Goal: Task Accomplishment & Management: Manage account settings

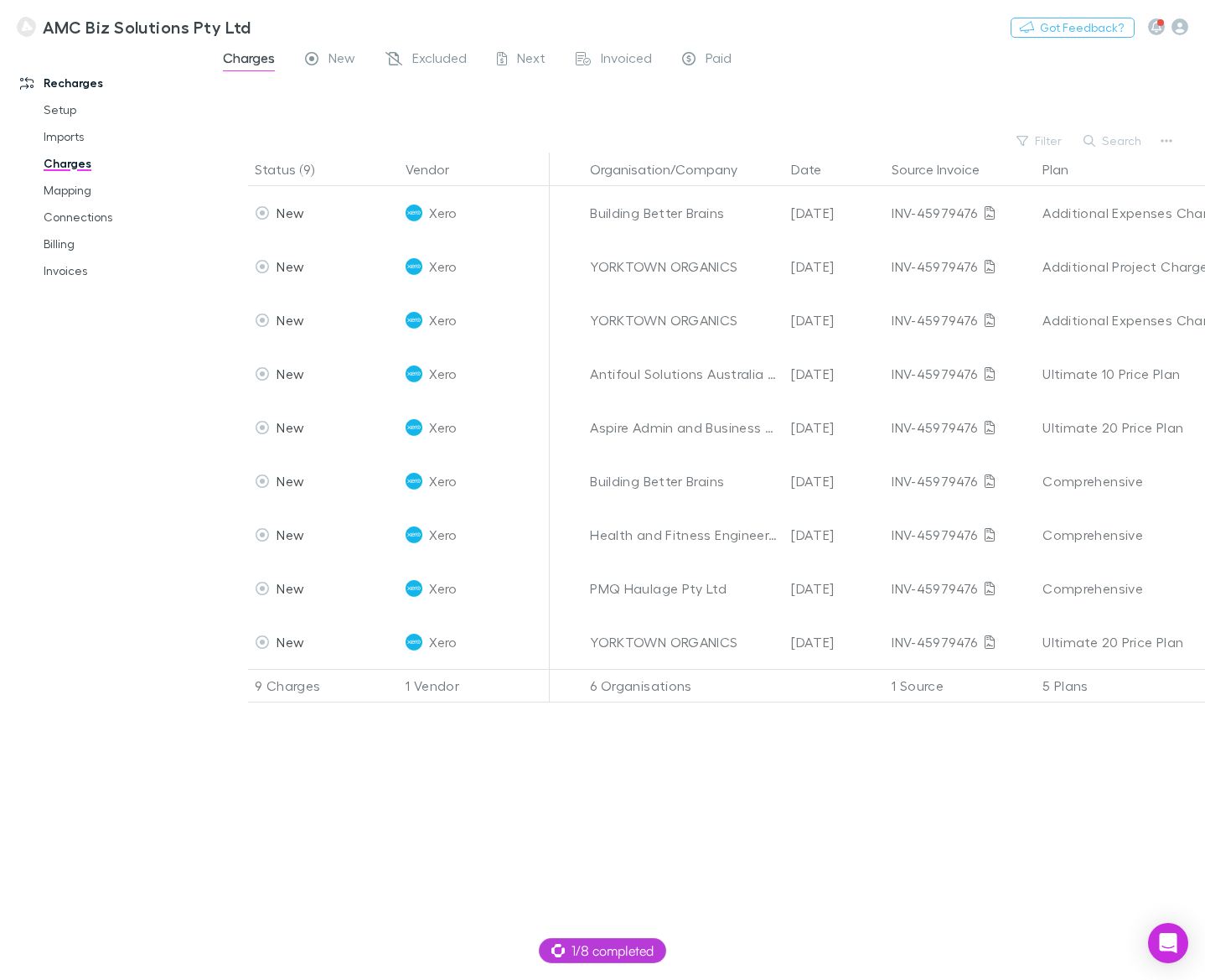
click at [79, 29] on h3 "AMC Biz Solutions Pty Ltd" at bounding box center [147, 26] width 209 height 20
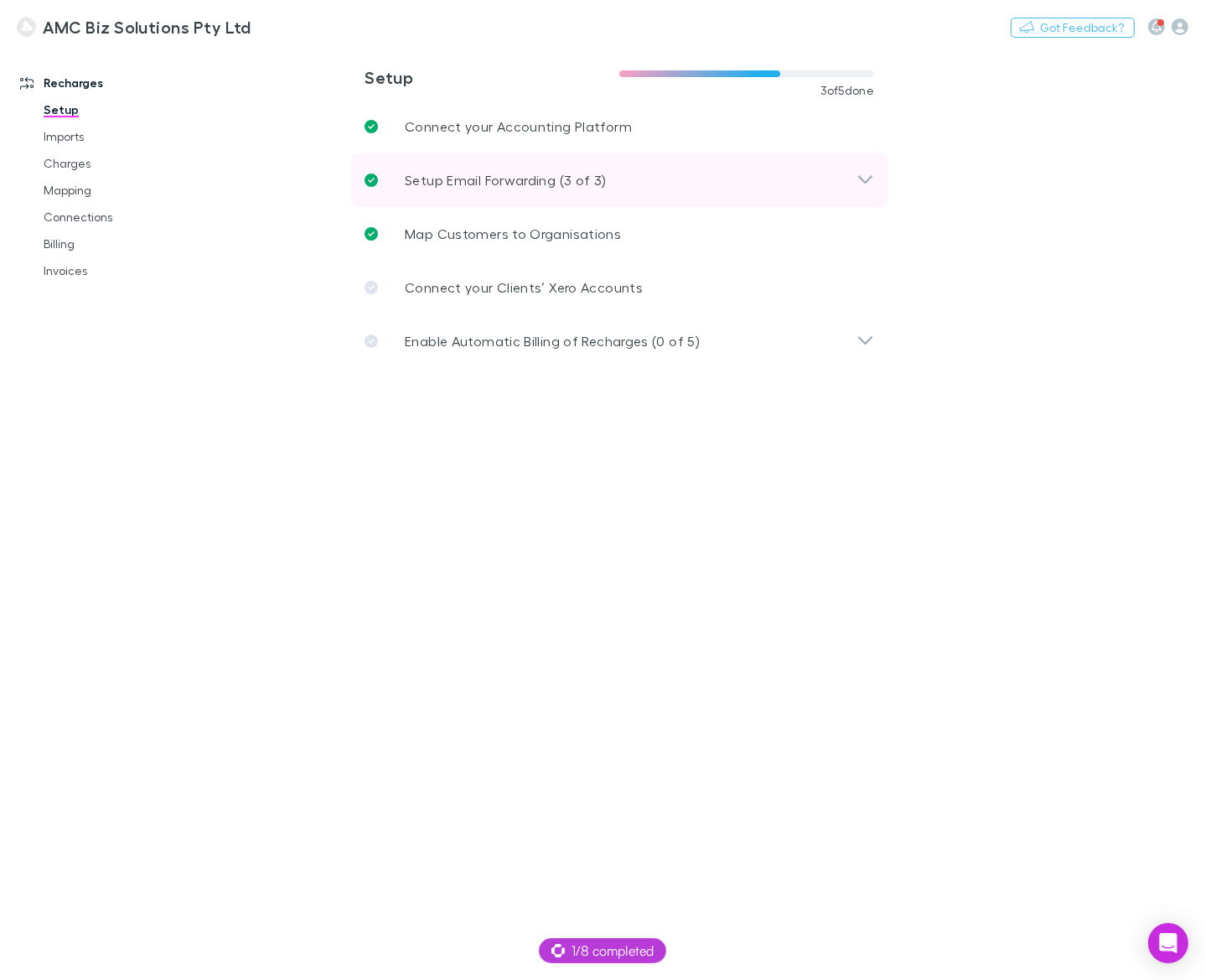
click at [465, 183] on p "Setup Email Forwarding (3 of 3)" at bounding box center [505, 180] width 202 height 20
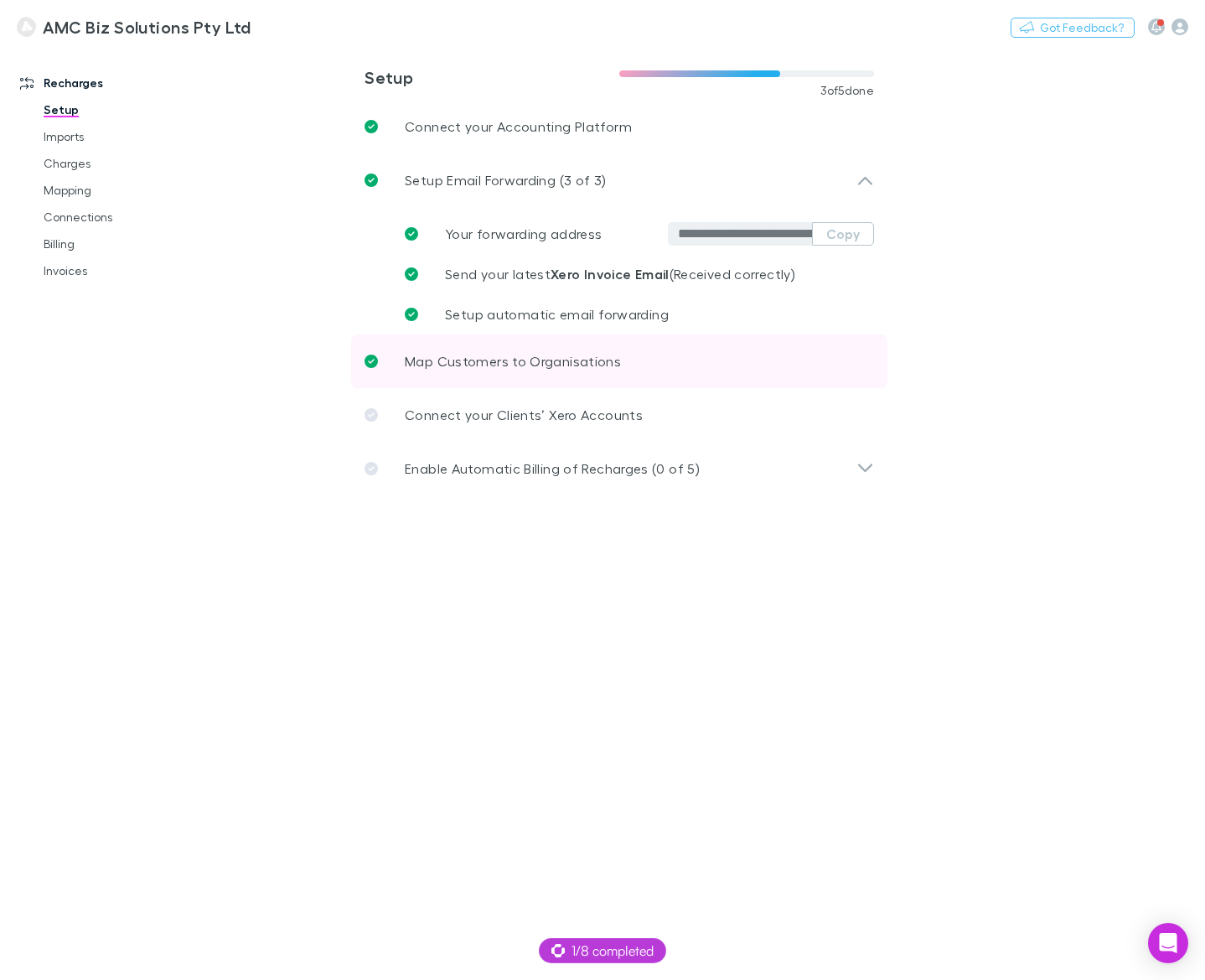
click at [518, 362] on p "Map Customers to Organisations" at bounding box center [513, 361] width 216 height 20
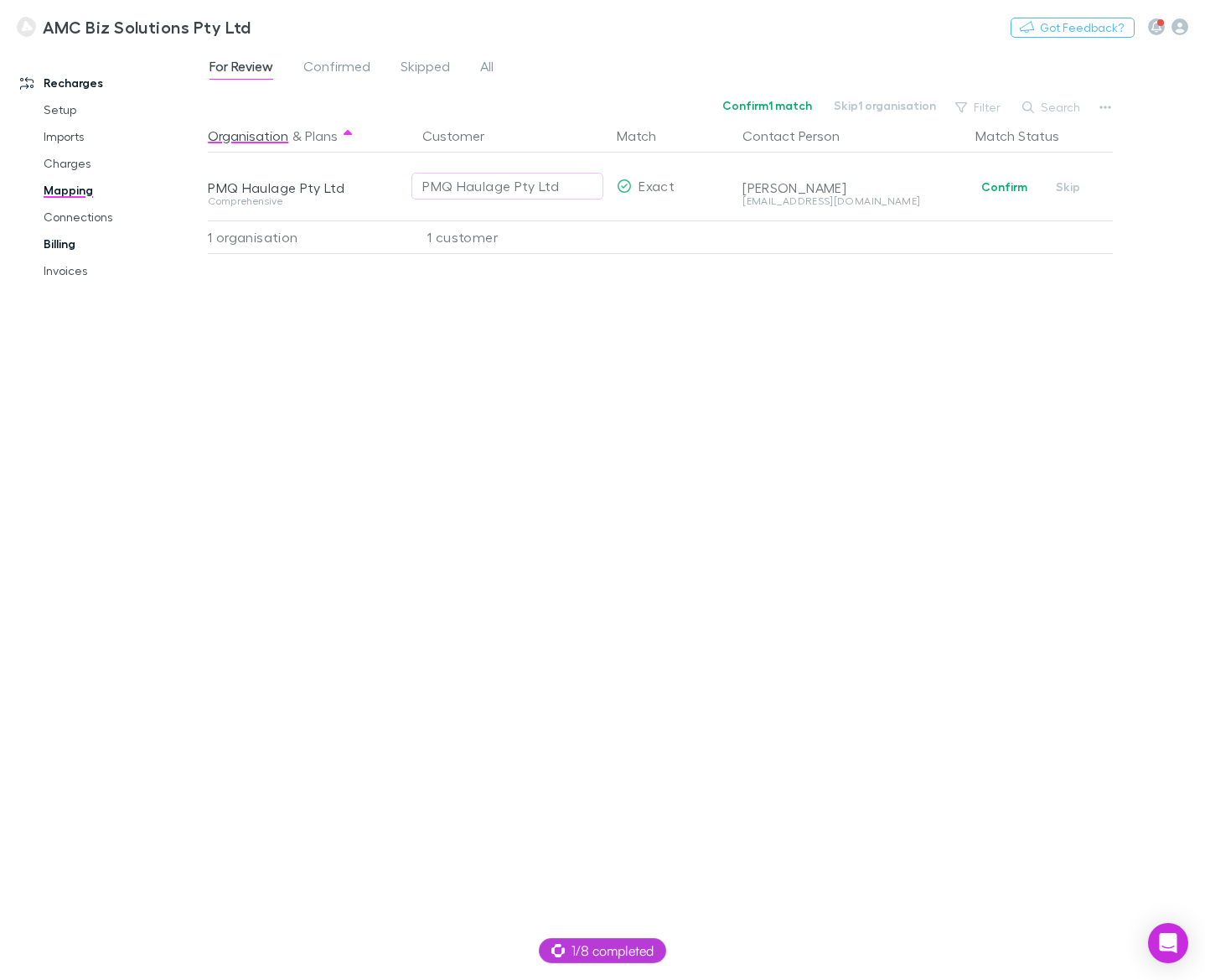
click at [81, 242] on link "Billing" at bounding box center [122, 243] width 190 height 27
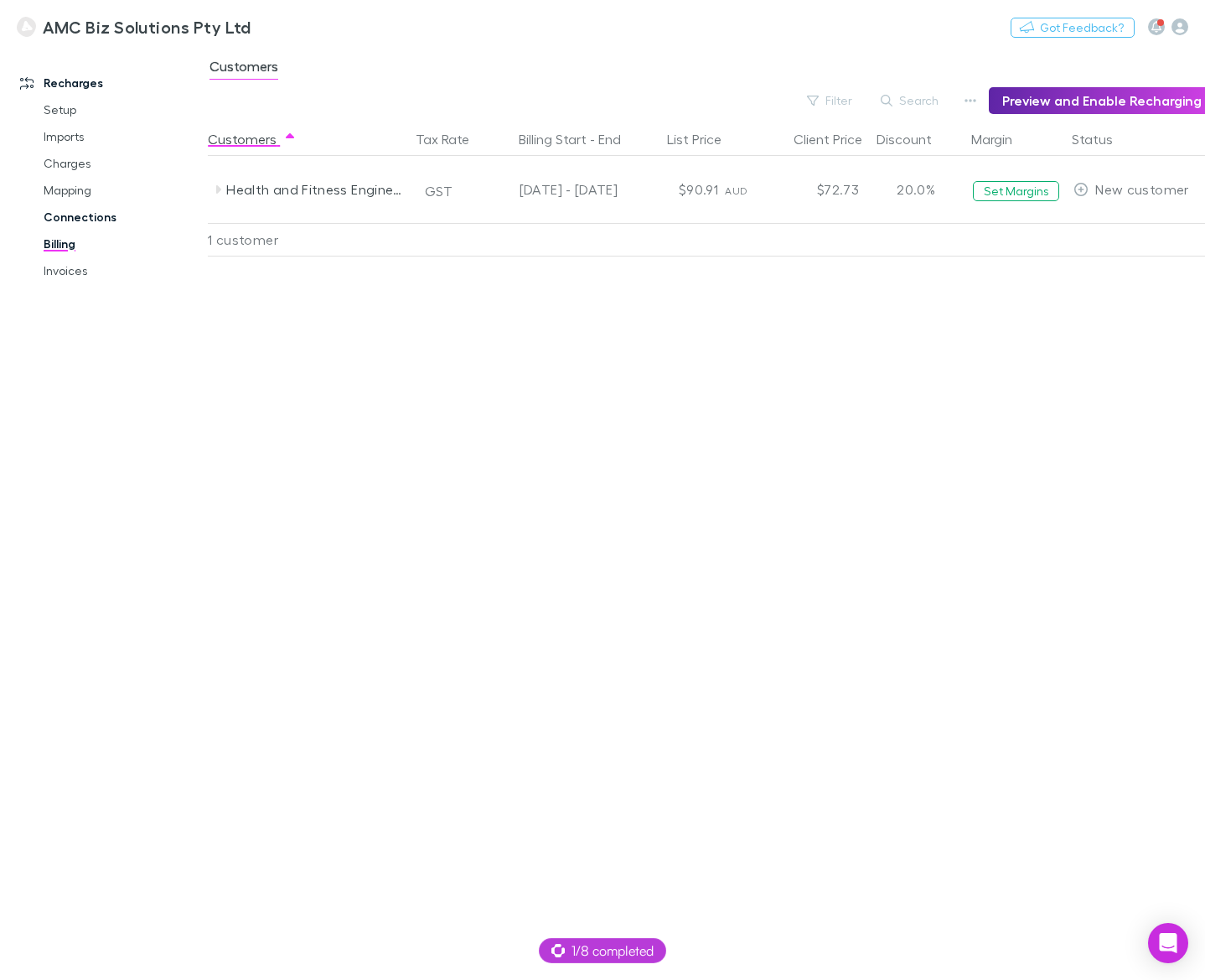
click at [81, 215] on link "Connections" at bounding box center [122, 216] width 190 height 27
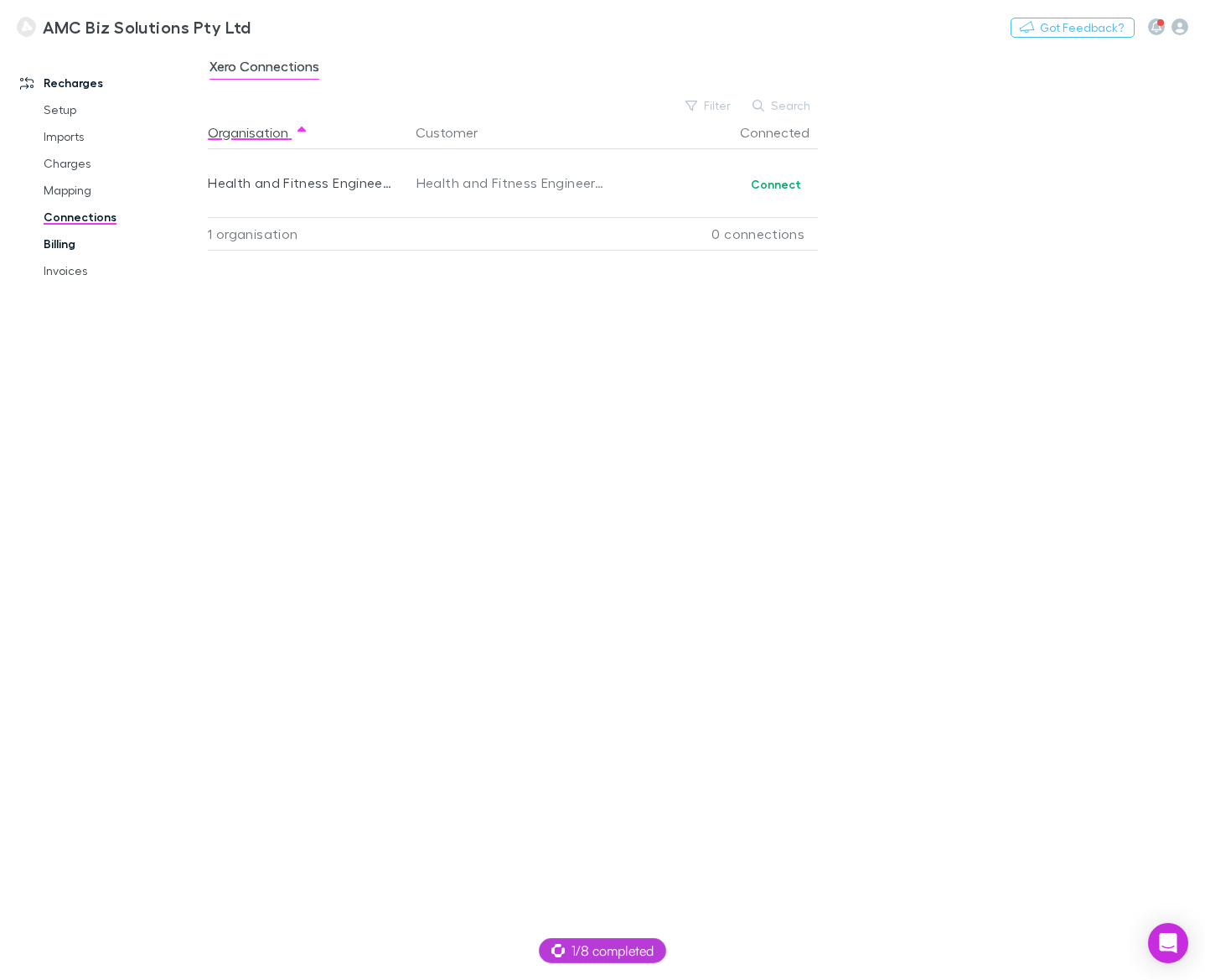
click at [80, 236] on link "Billing" at bounding box center [122, 243] width 190 height 27
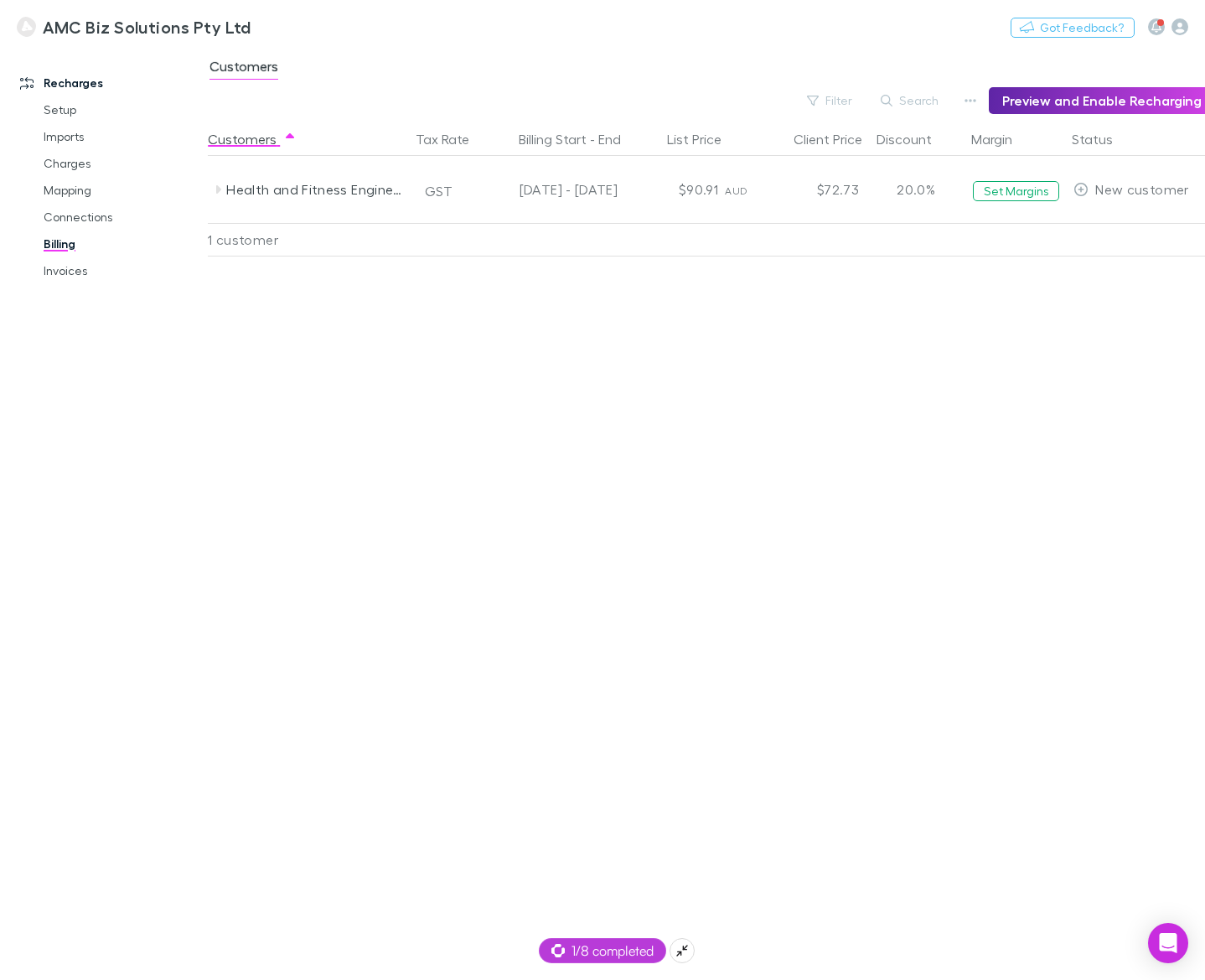
click at [629, 949] on span "1/8 completed" at bounding box center [602, 950] width 102 height 20
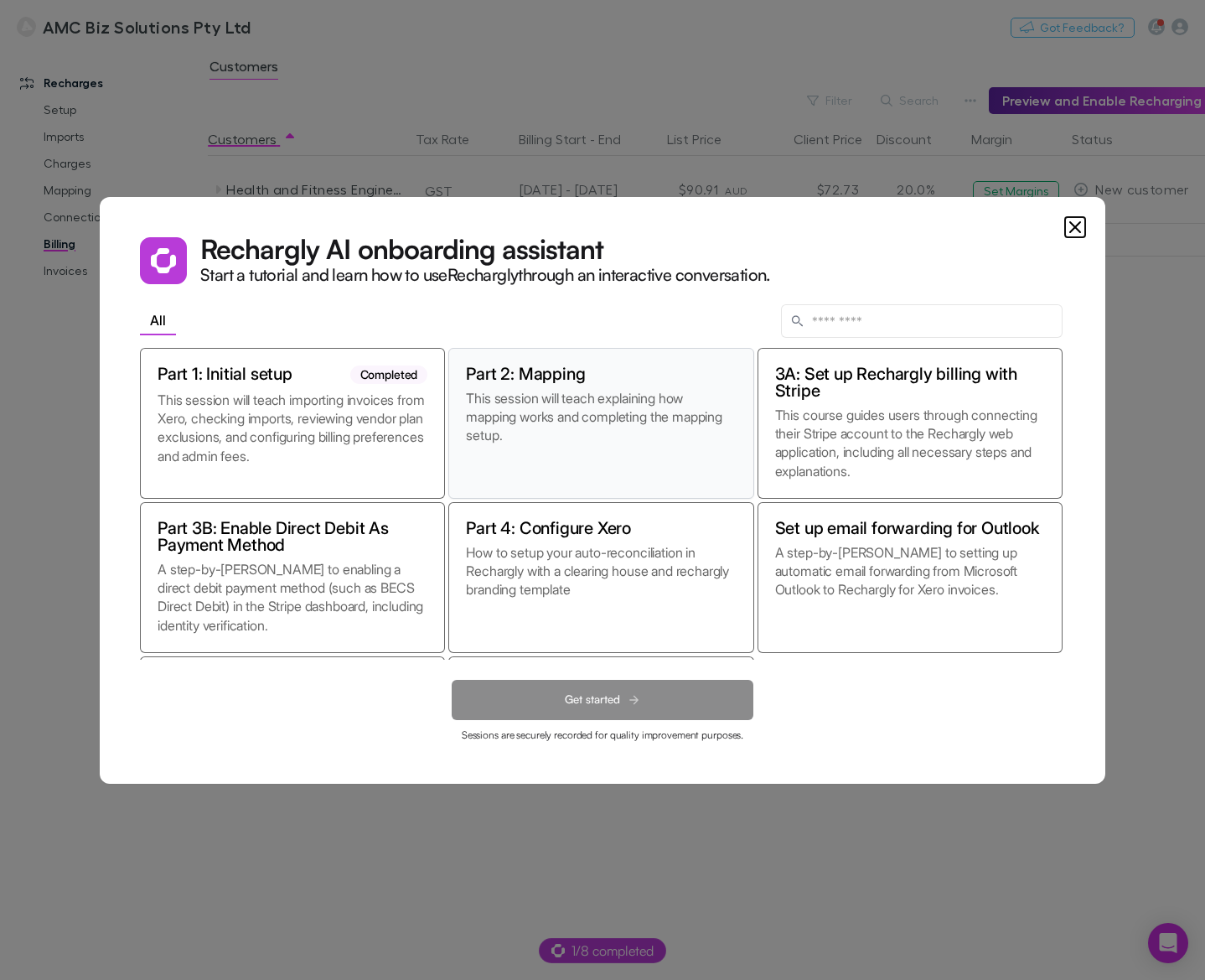
click at [664, 444] on p "This session will teach explaining how mapping works and completing the mapping…" at bounding box center [600, 435] width 270 height 93
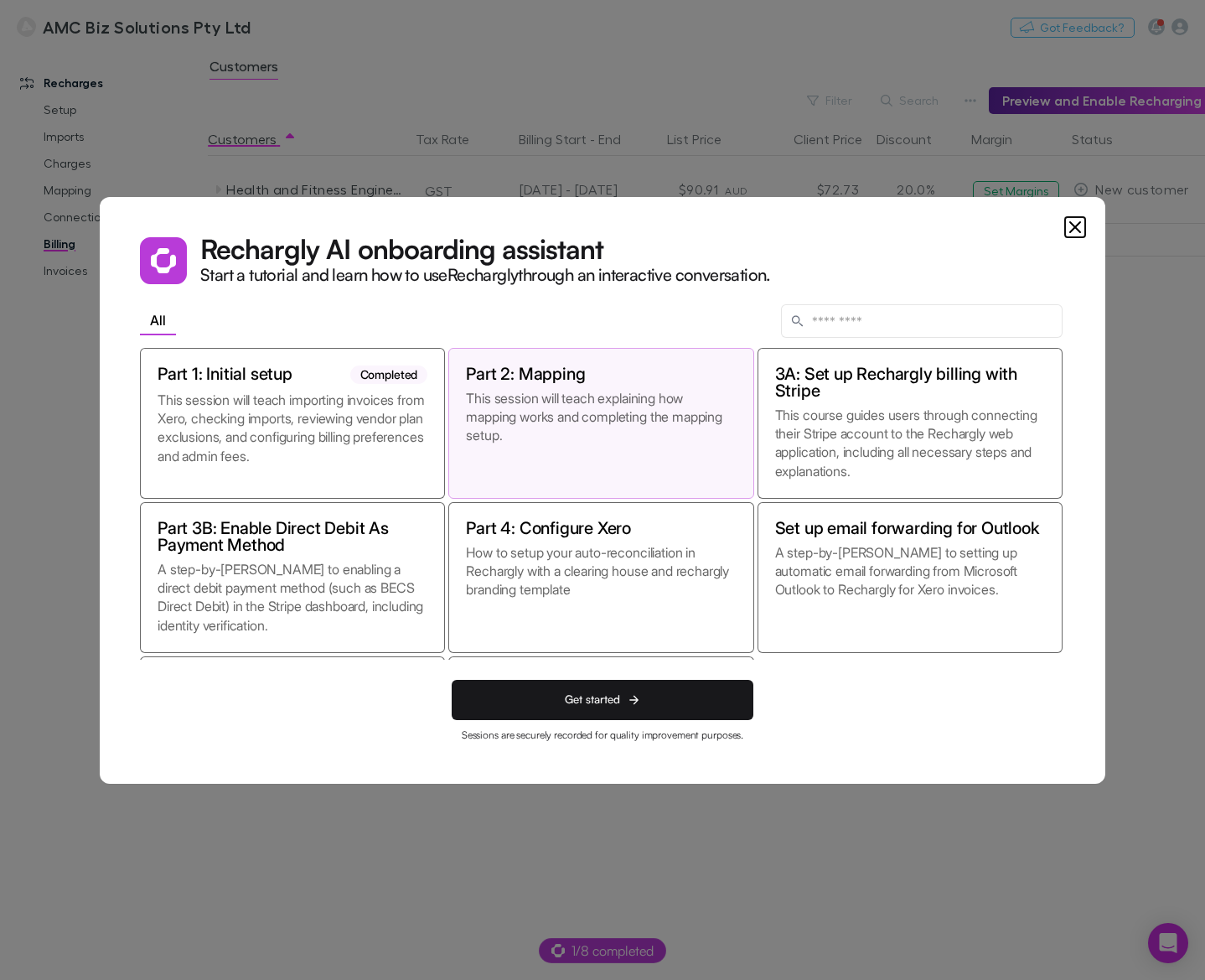
click at [1073, 224] on icon "Close" at bounding box center [1076, 228] width 10 height 10
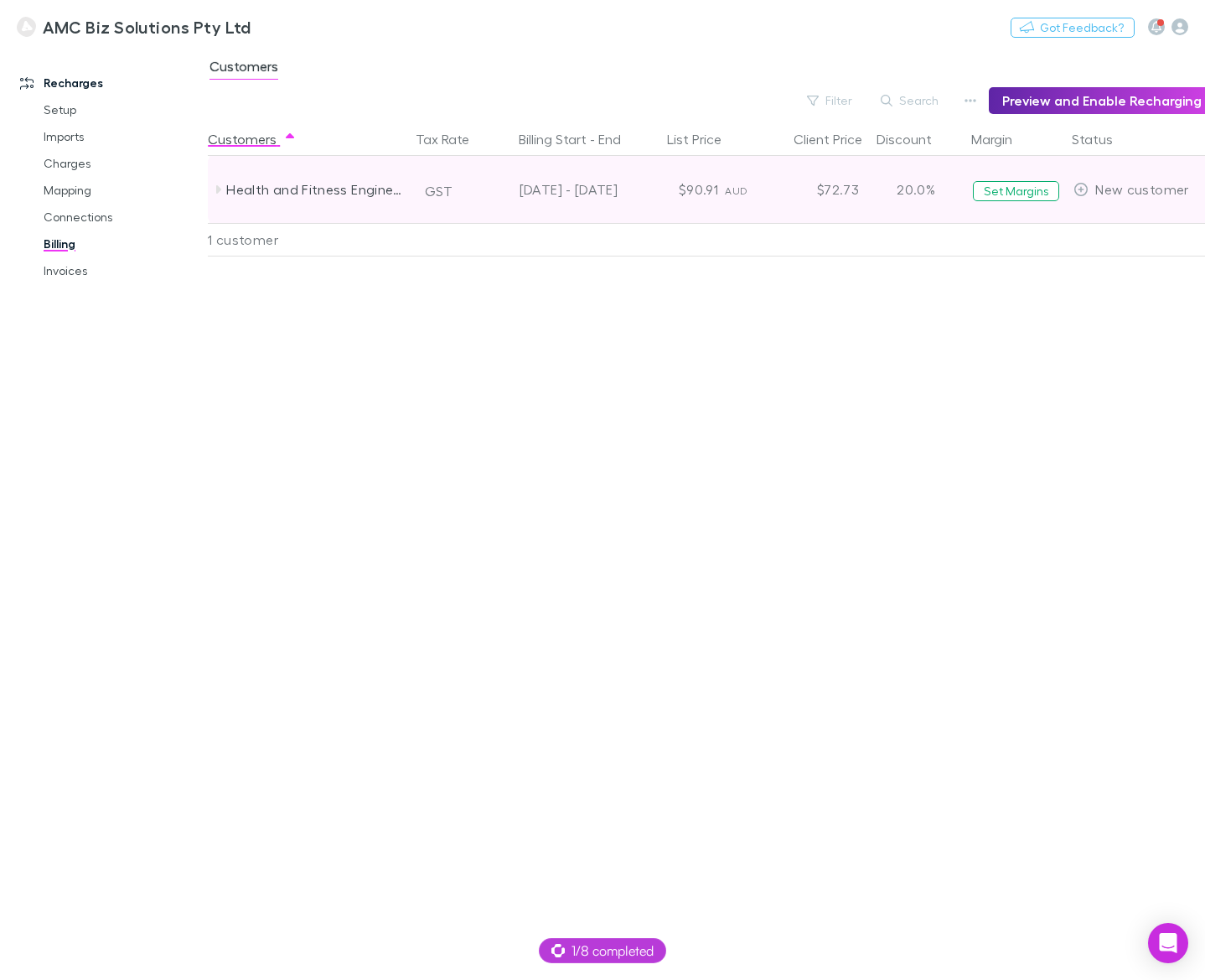
click at [911, 191] on div "20.0%" at bounding box center [915, 189] width 100 height 67
click at [989, 195] on button "Set Margins" at bounding box center [1016, 191] width 86 height 20
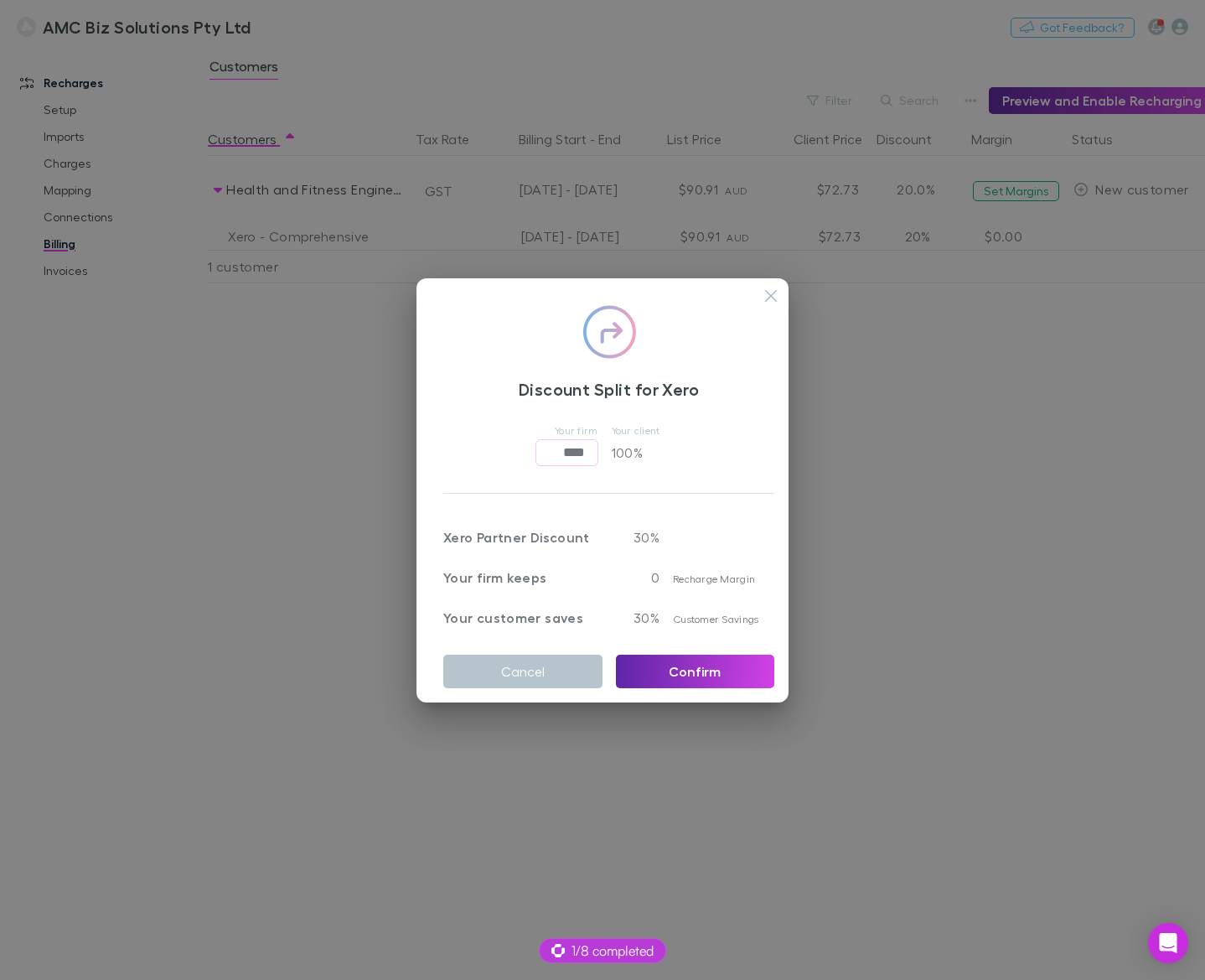
click at [764, 284] on button "button" at bounding box center [770, 296] width 29 height 29
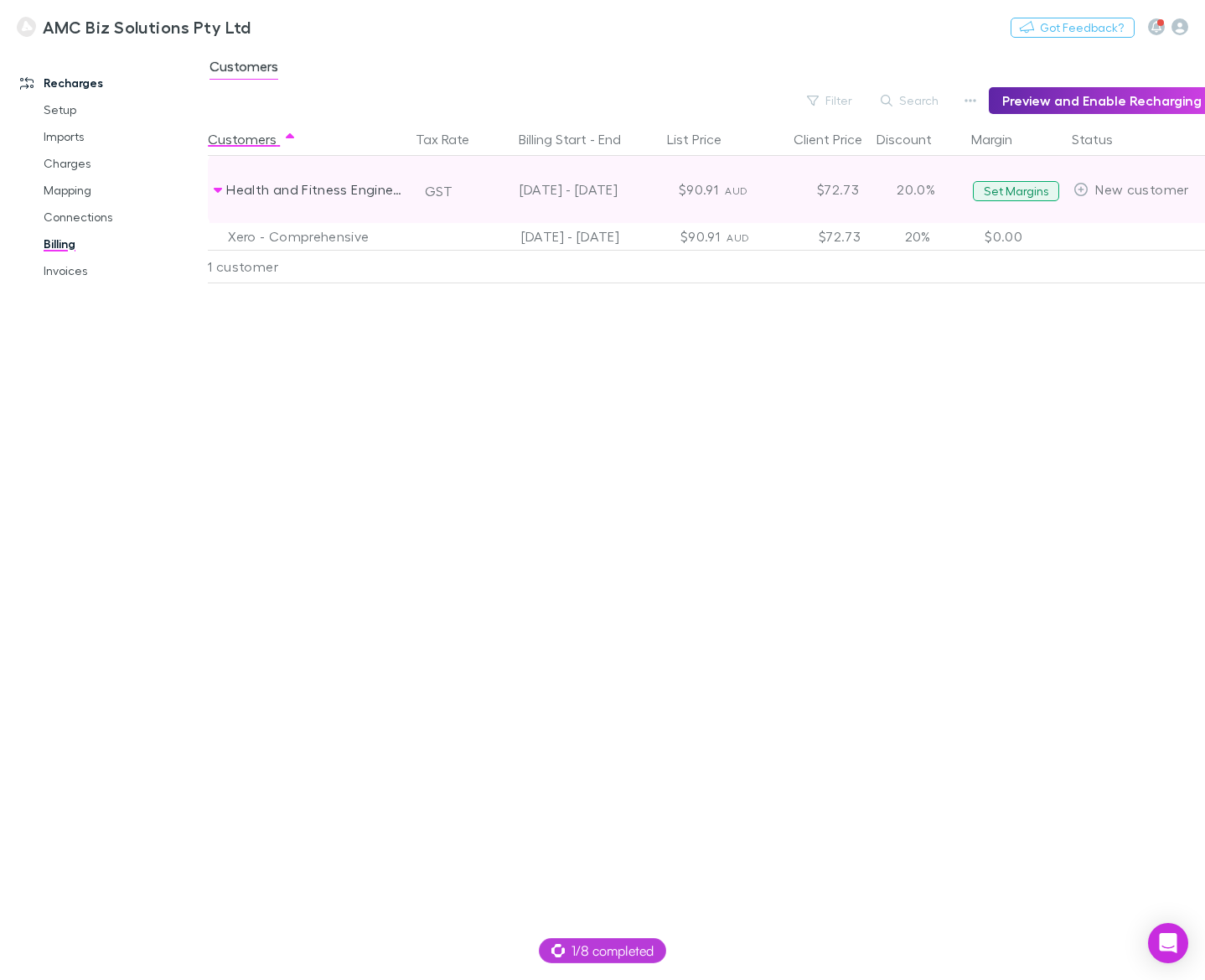
click at [1024, 191] on button "Set Margins" at bounding box center [1016, 191] width 86 height 20
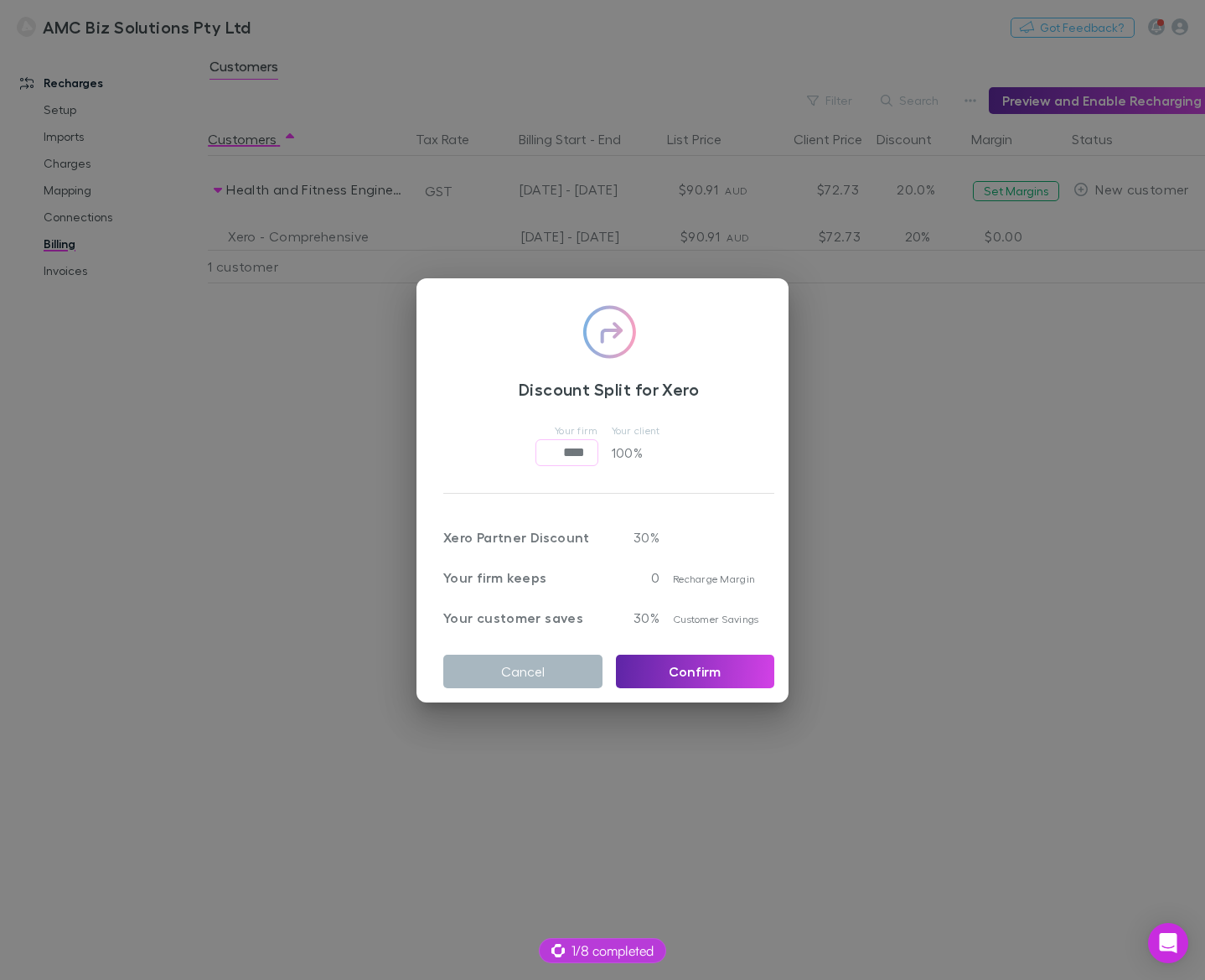
click at [525, 654] on button "Cancel" at bounding box center [523, 671] width 160 height 33
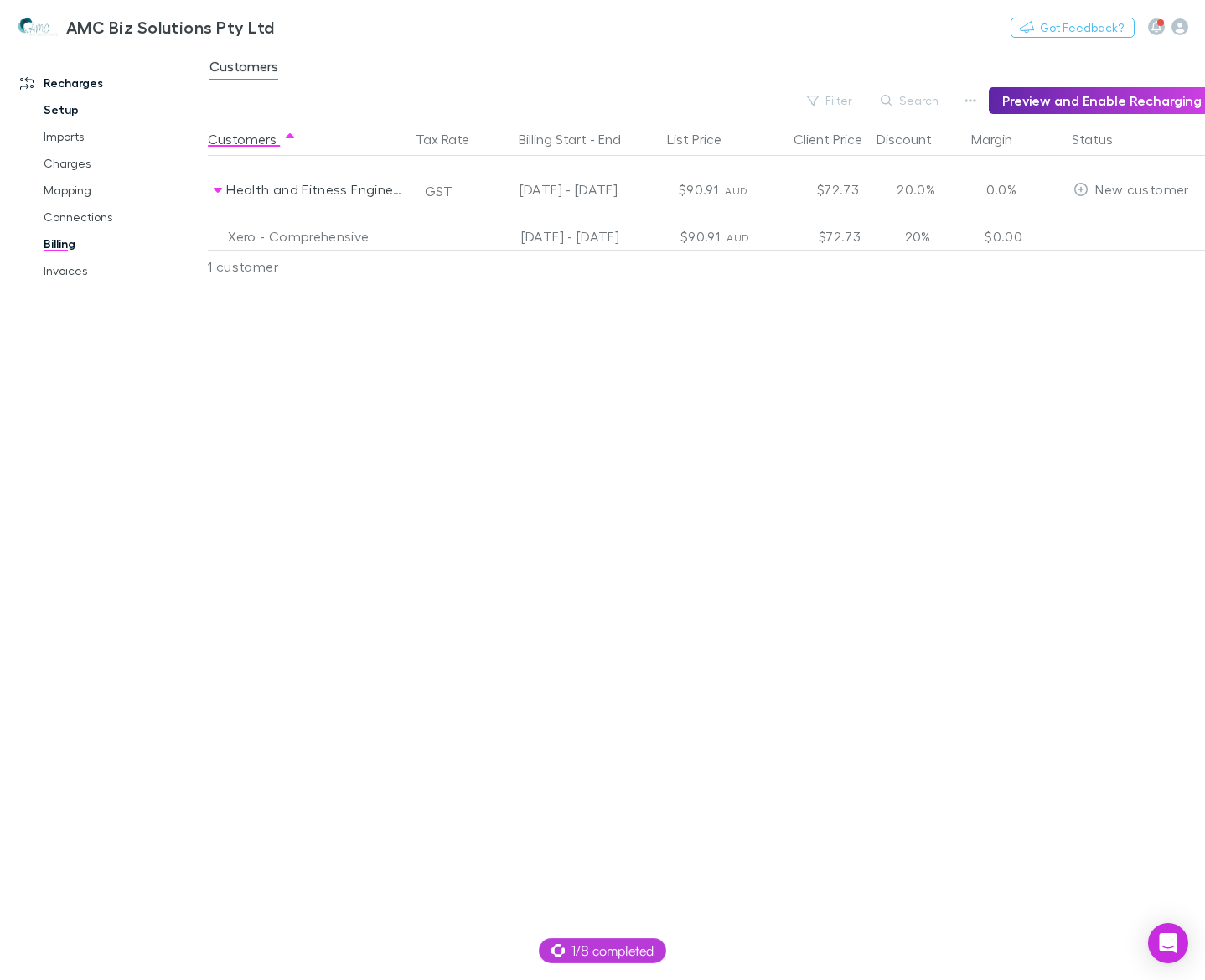
click at [86, 106] on link "Setup" at bounding box center [122, 109] width 190 height 27
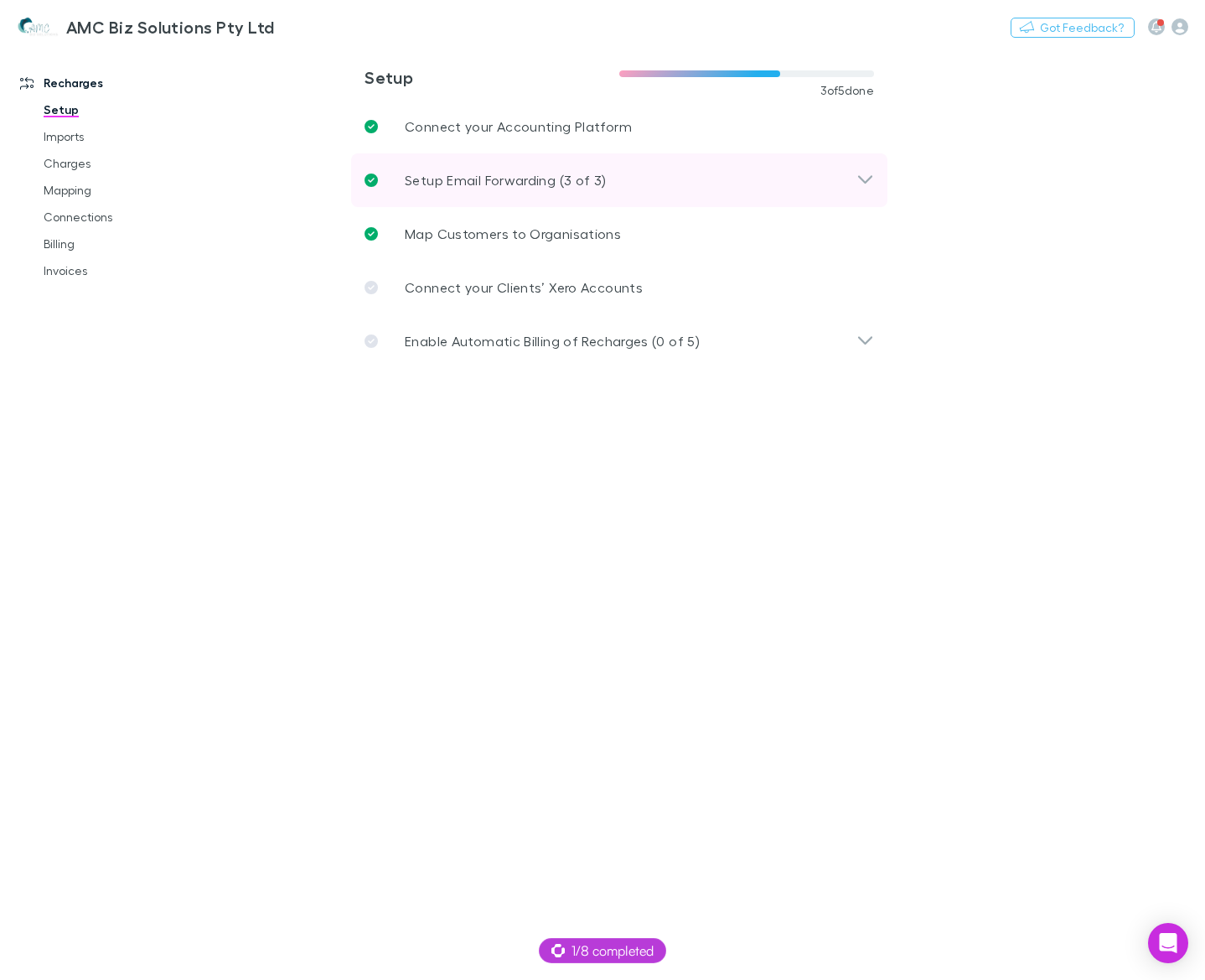
click at [513, 183] on p "Setup Email Forwarding (3 of 3)" at bounding box center [505, 180] width 202 height 20
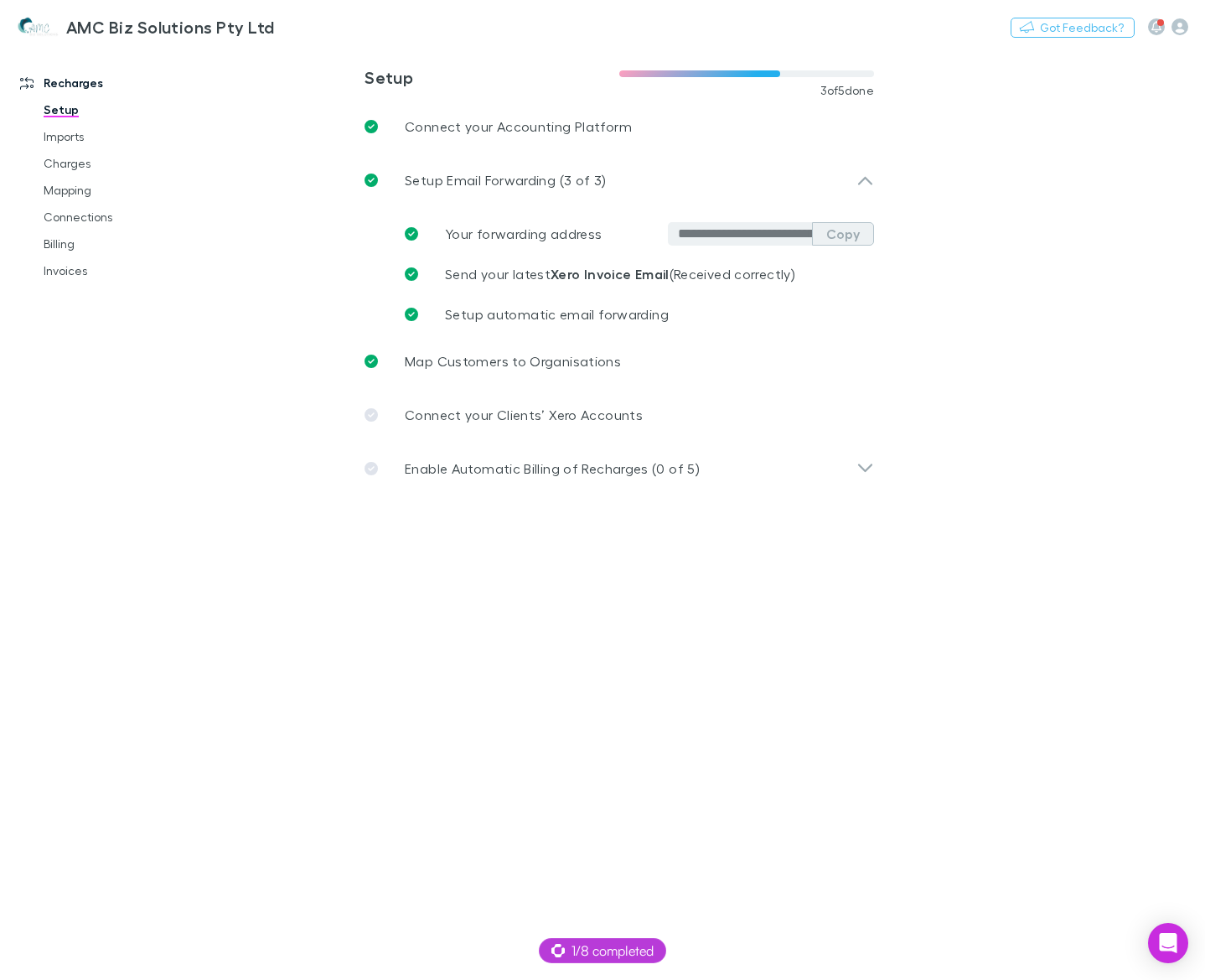
click at [833, 240] on button "Copy" at bounding box center [843, 234] width 62 height 24
click at [1169, 23] on div at bounding box center [1168, 26] width 40 height 17
click at [1165, 22] on div at bounding box center [1168, 26] width 40 height 17
click at [1189, 24] on div "Nothing Got Feedback?" at bounding box center [1108, 26] width 195 height 22
click at [1184, 26] on icon "button" at bounding box center [1180, 26] width 17 height 17
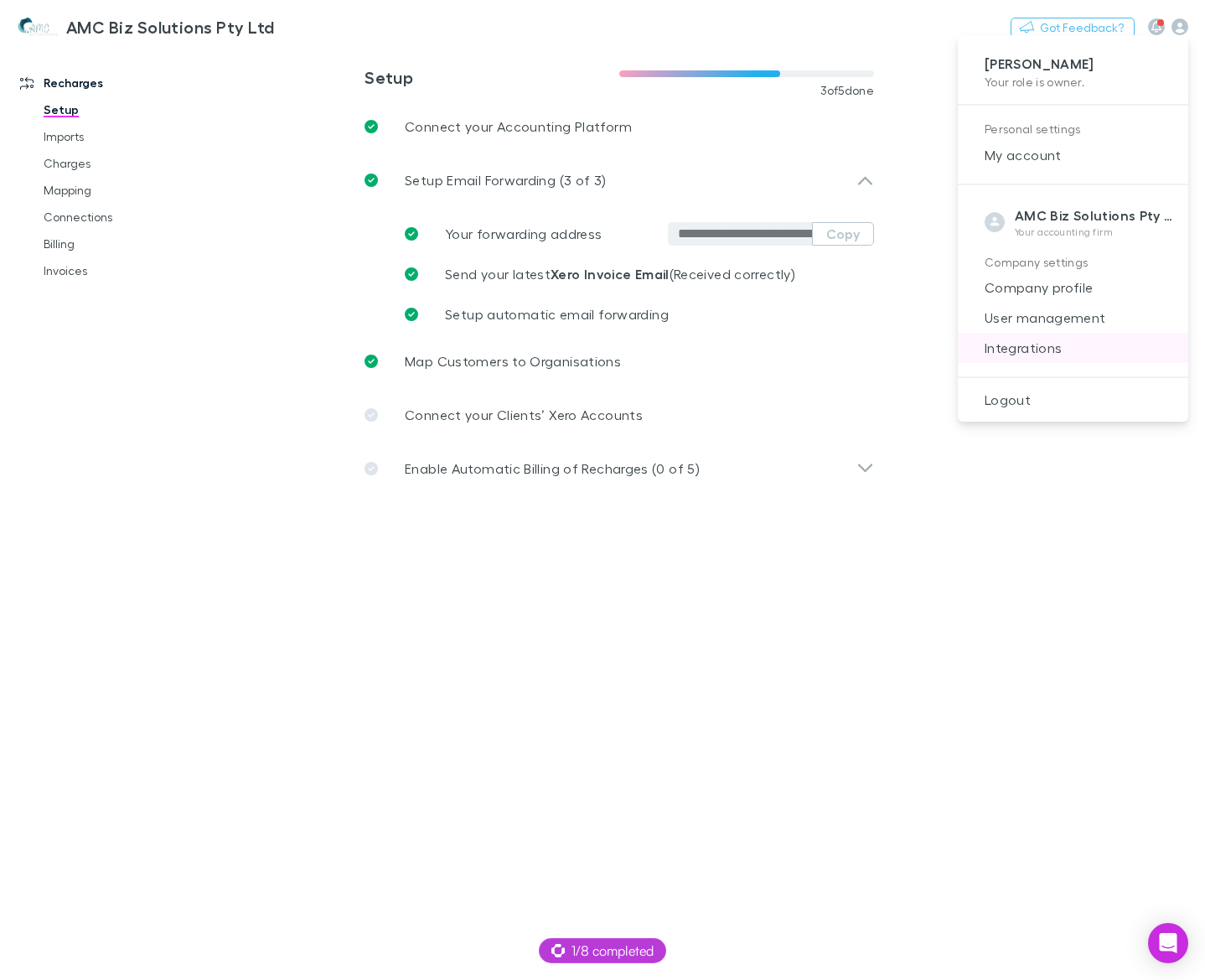
click at [1065, 352] on span "Integrations" at bounding box center [1072, 347] width 203 height 20
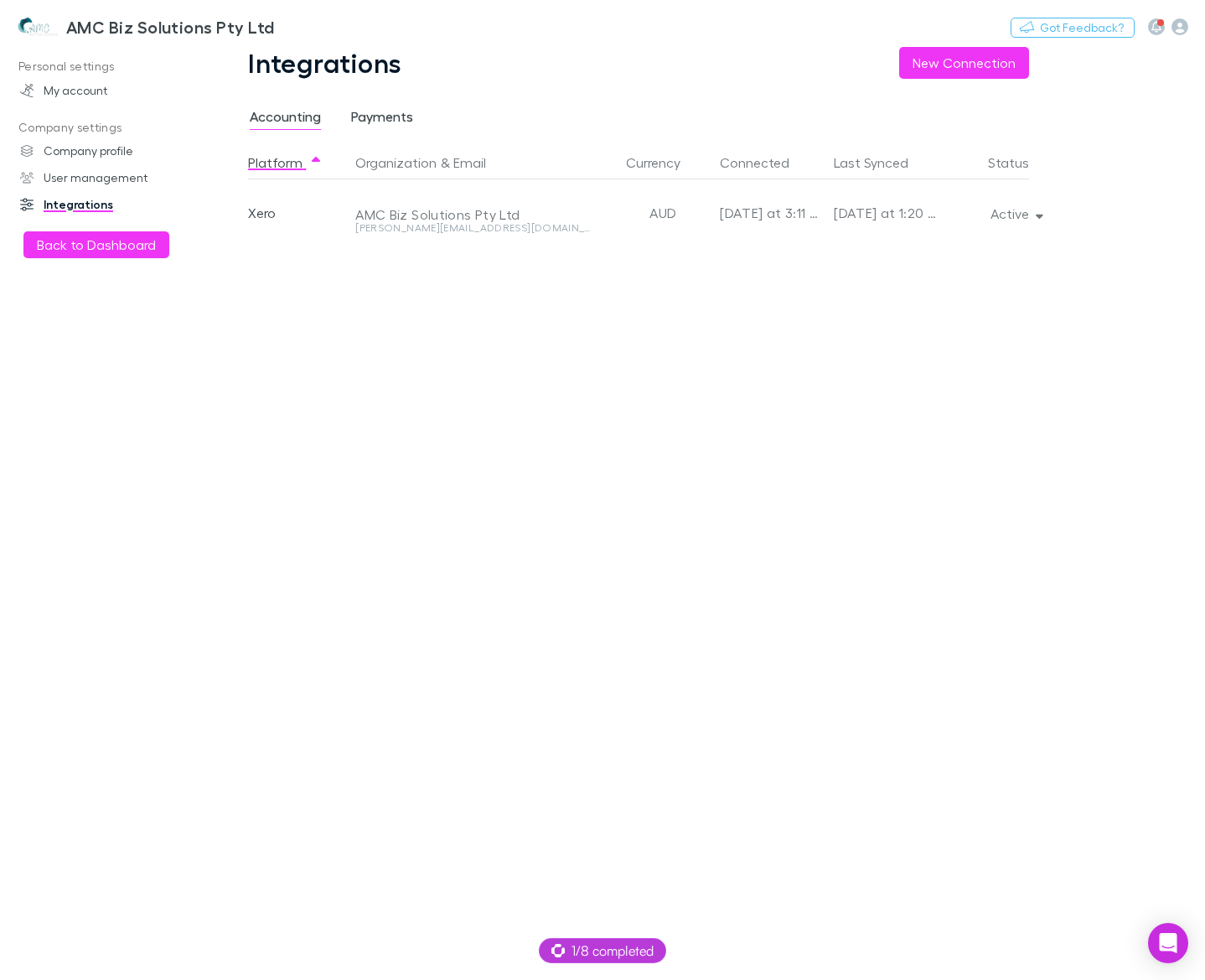
click at [380, 117] on span "Payments" at bounding box center [382, 119] width 62 height 22
click at [289, 129] on span "Accounting" at bounding box center [285, 119] width 72 height 22
click at [367, 120] on span "Payments" at bounding box center [382, 119] width 62 height 22
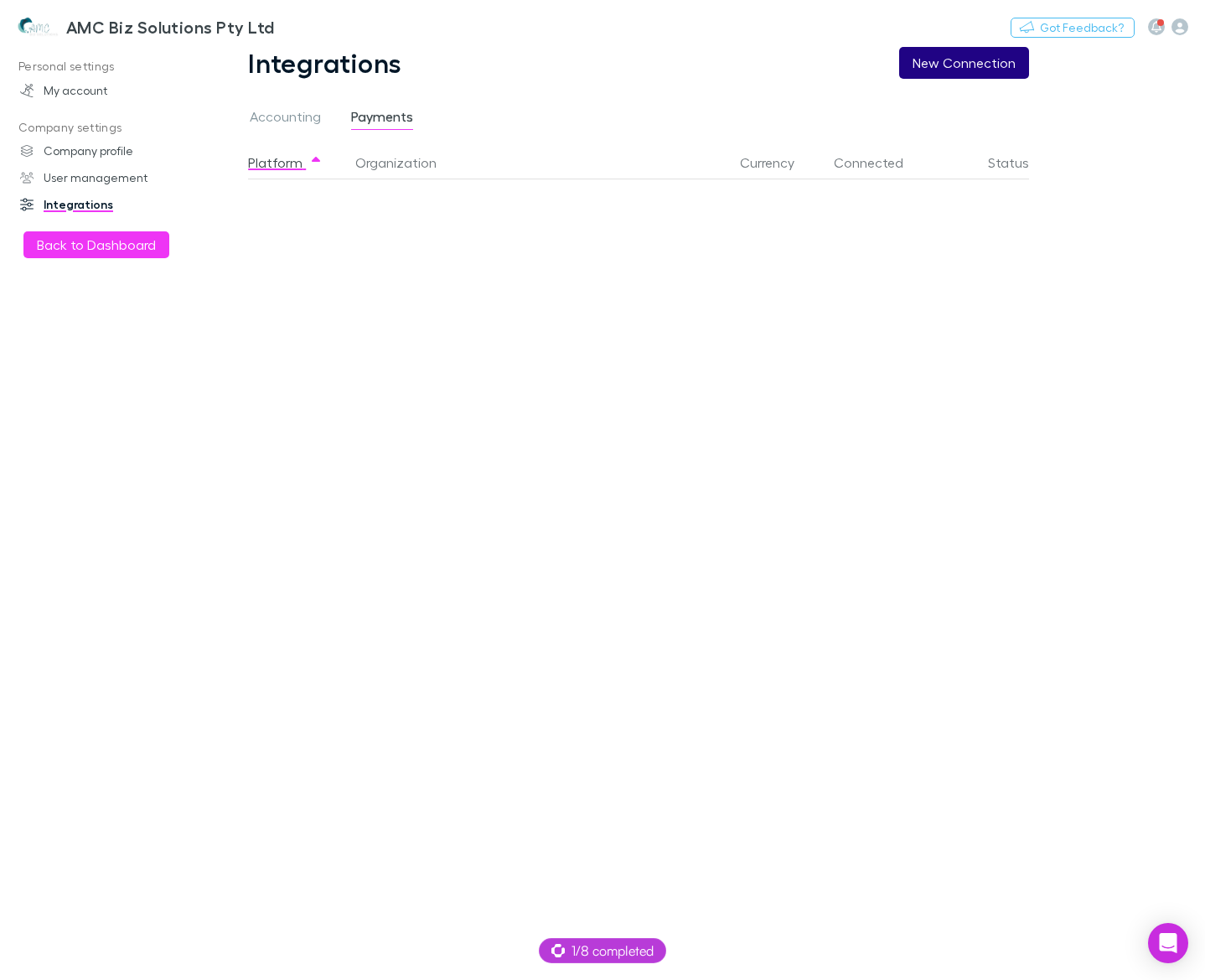
click at [924, 72] on button "New Connection" at bounding box center [964, 63] width 130 height 32
click at [271, 212] on div "Stripe" at bounding box center [298, 213] width 100 height 67
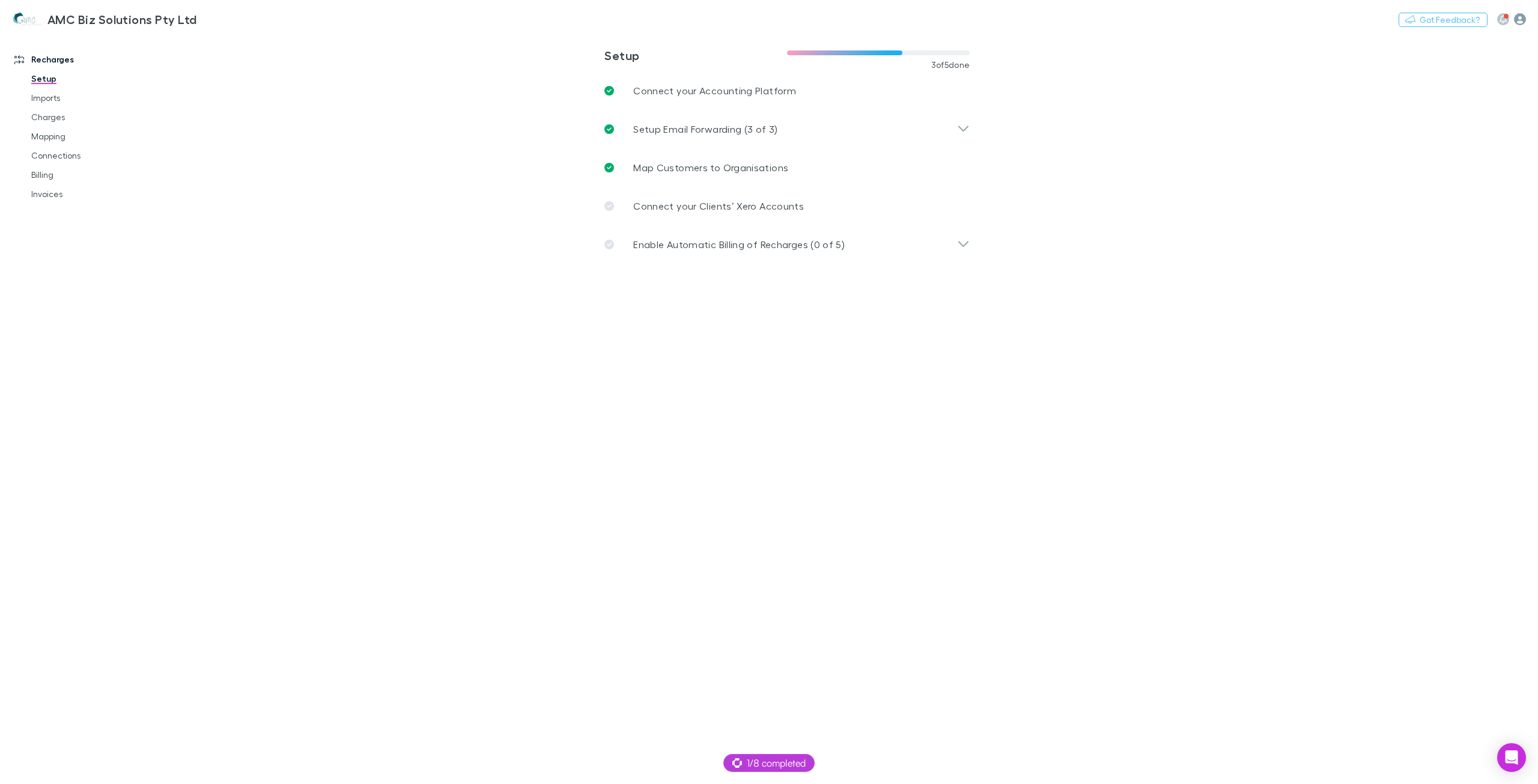
click at [1515, 22] on icon "button" at bounding box center [1520, 19] width 12 height 12
click at [1424, 249] on span "Integrations" at bounding box center [1443, 249] width 146 height 14
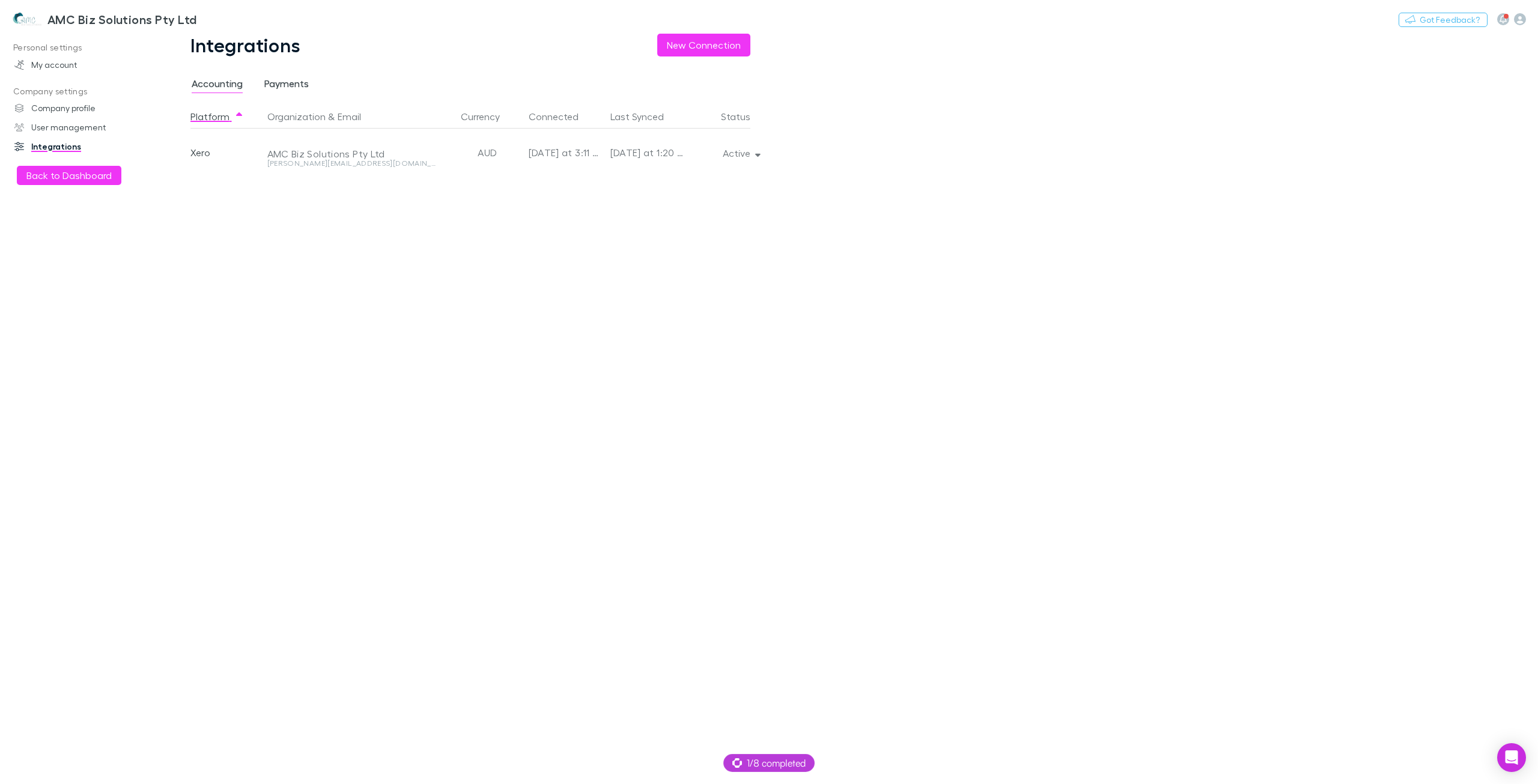
click at [303, 86] on span "Payments" at bounding box center [286, 85] width 44 height 16
click at [211, 154] on div "Stripe" at bounding box center [226, 153] width 72 height 48
click at [255, 154] on div "Stripe" at bounding box center [226, 153] width 72 height 48
click at [299, 153] on div "AMC Biz Solutions" at bounding box center [398, 153] width 271 height 48
click at [348, 281] on div "Platform Organization Currency Connected Status Stripe AMC Biz Solutions AUD to…" at bounding box center [480, 444] width 579 height 680
